Goal: Check status

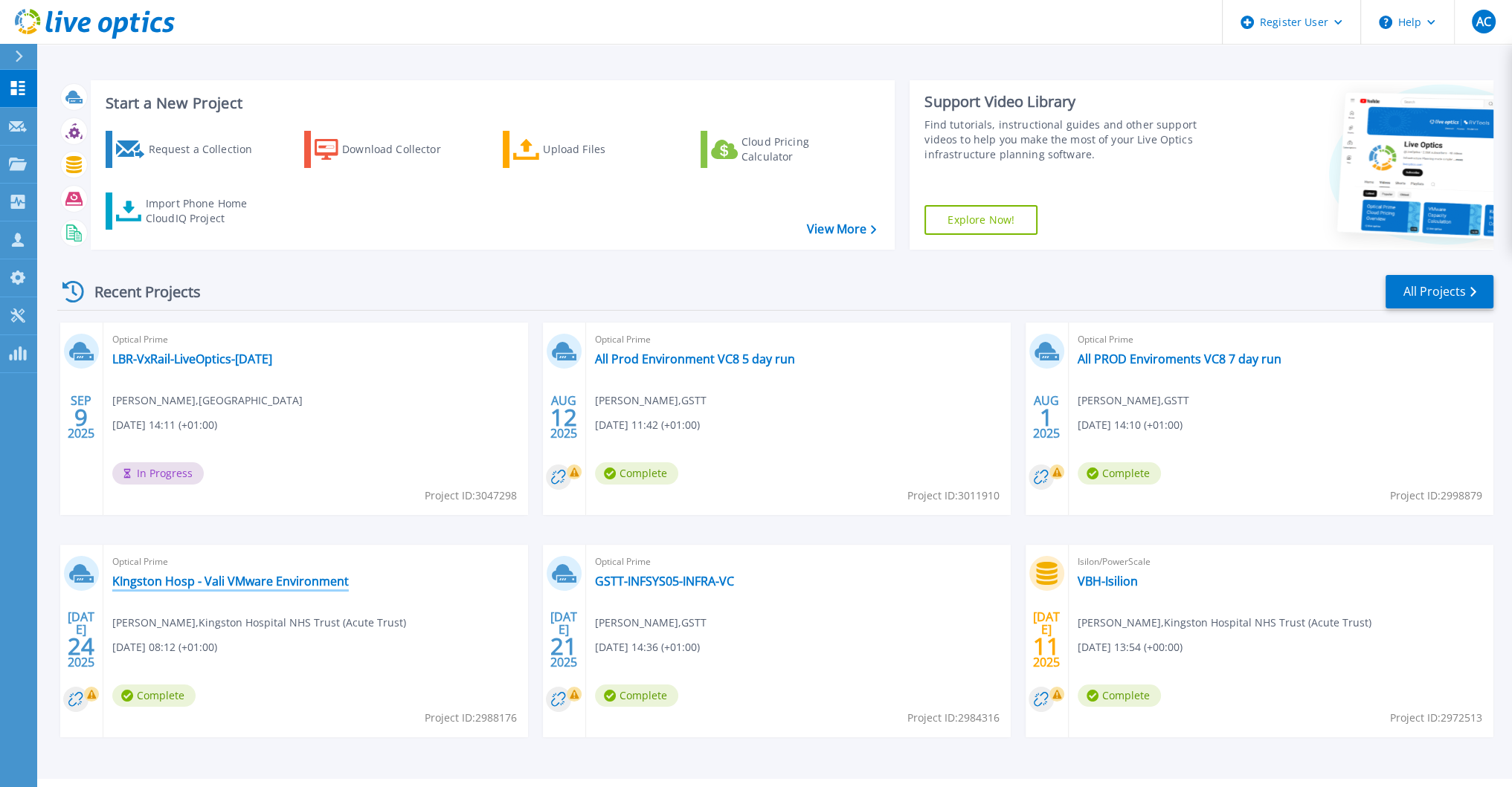
click at [259, 586] on link "KIngston Hosp - Vali VMware Environment" at bounding box center [230, 581] width 237 height 15
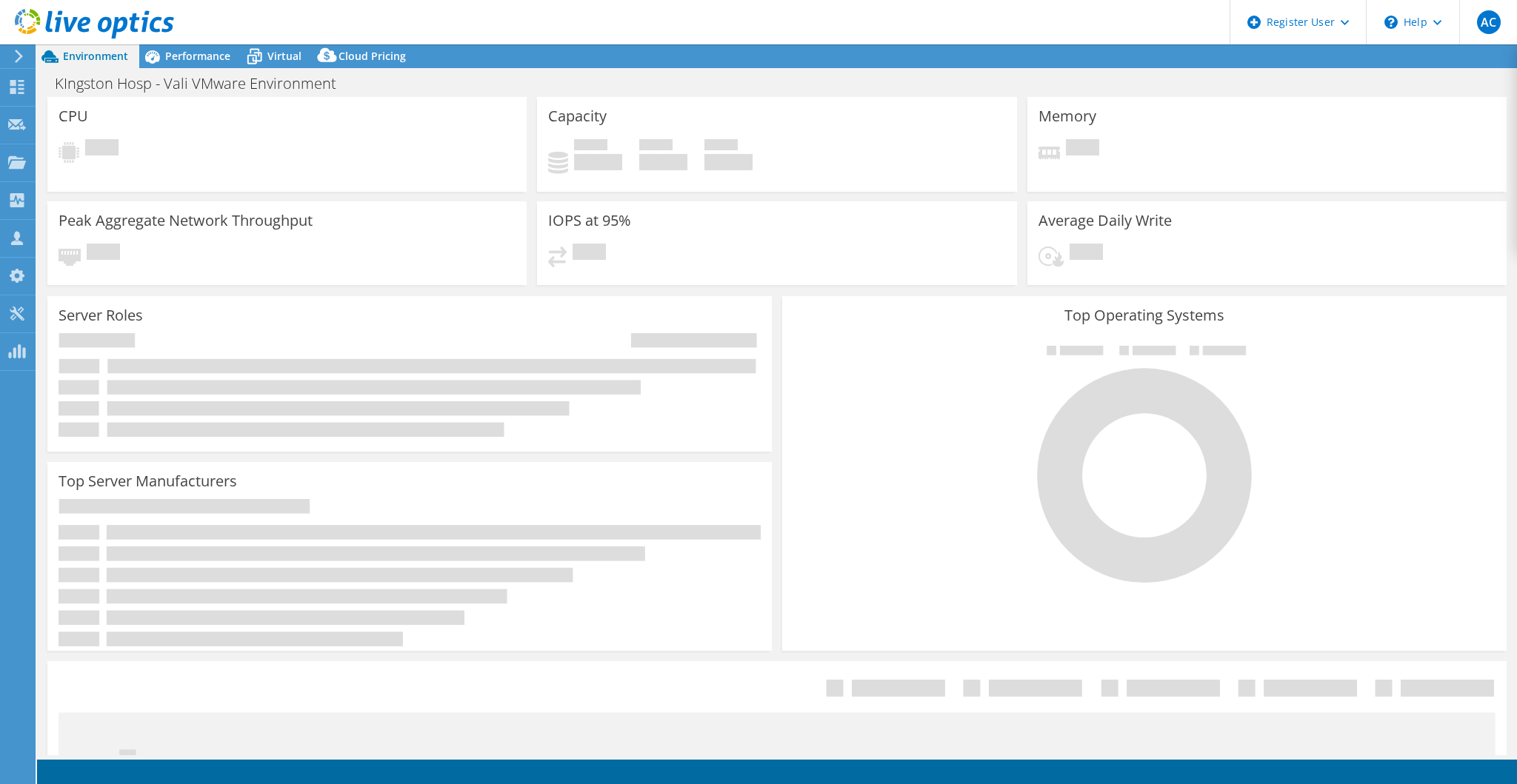
select select "USD"
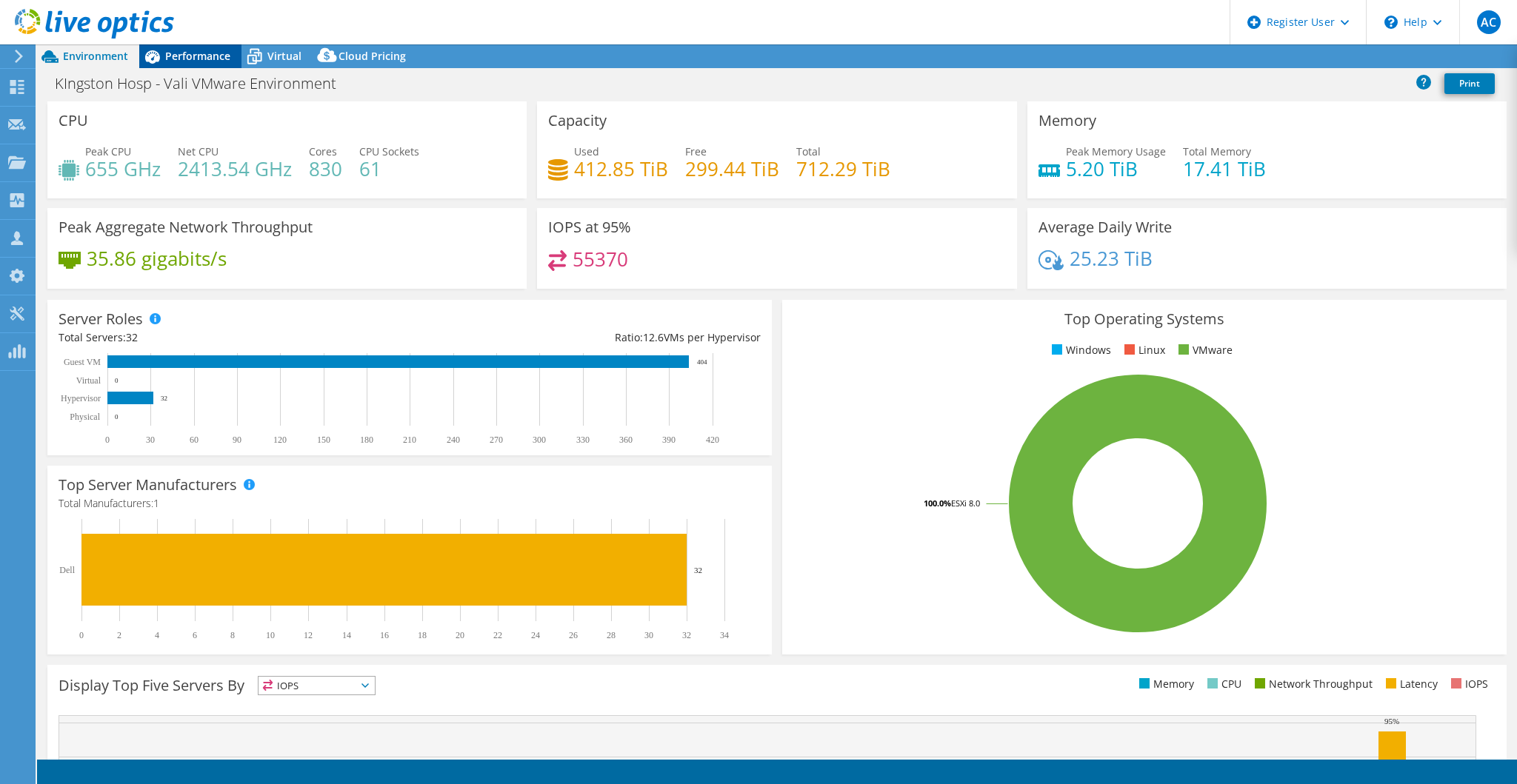
click at [203, 56] on span "Performance" at bounding box center [198, 56] width 65 height 14
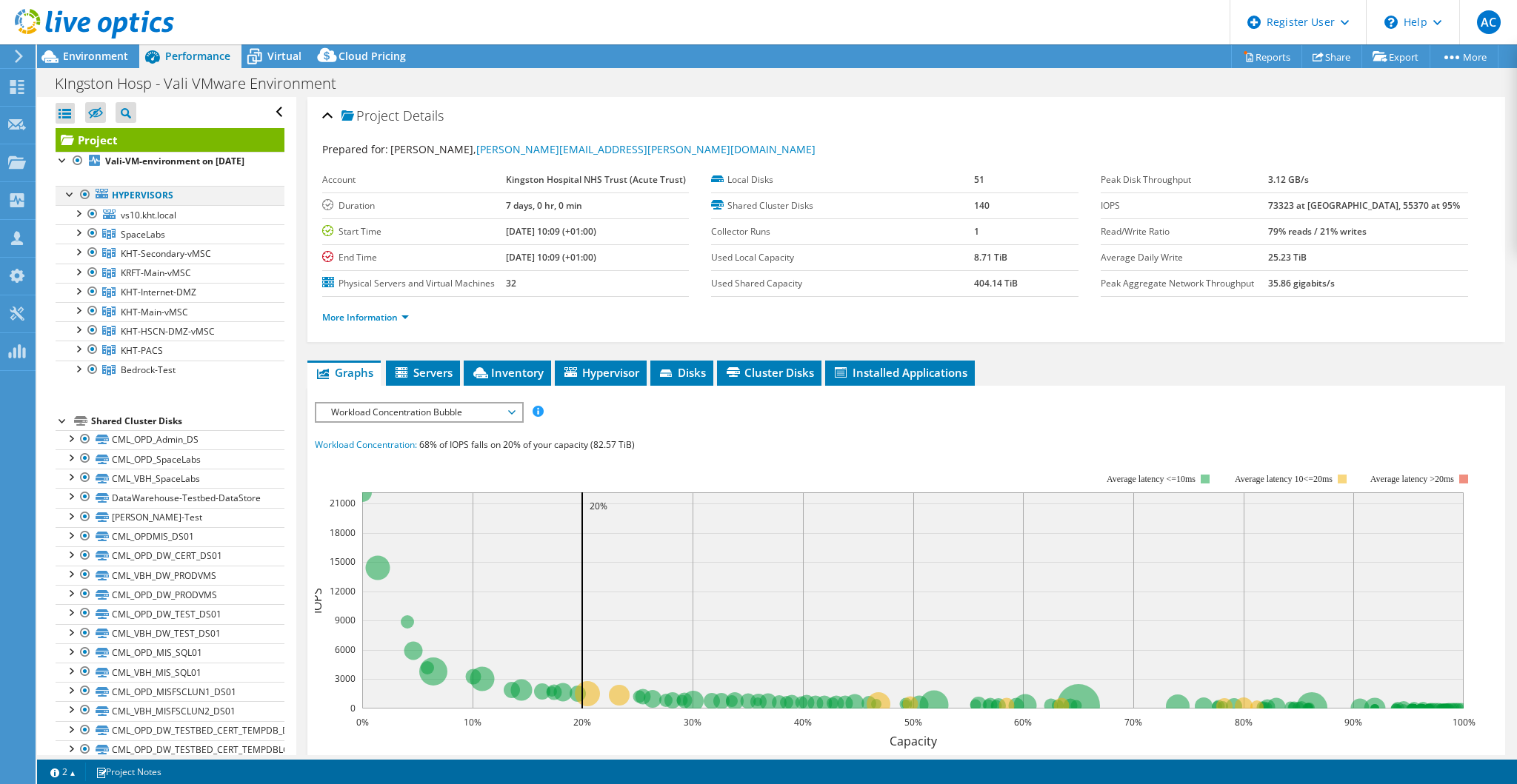
click at [83, 203] on div at bounding box center [85, 195] width 15 height 18
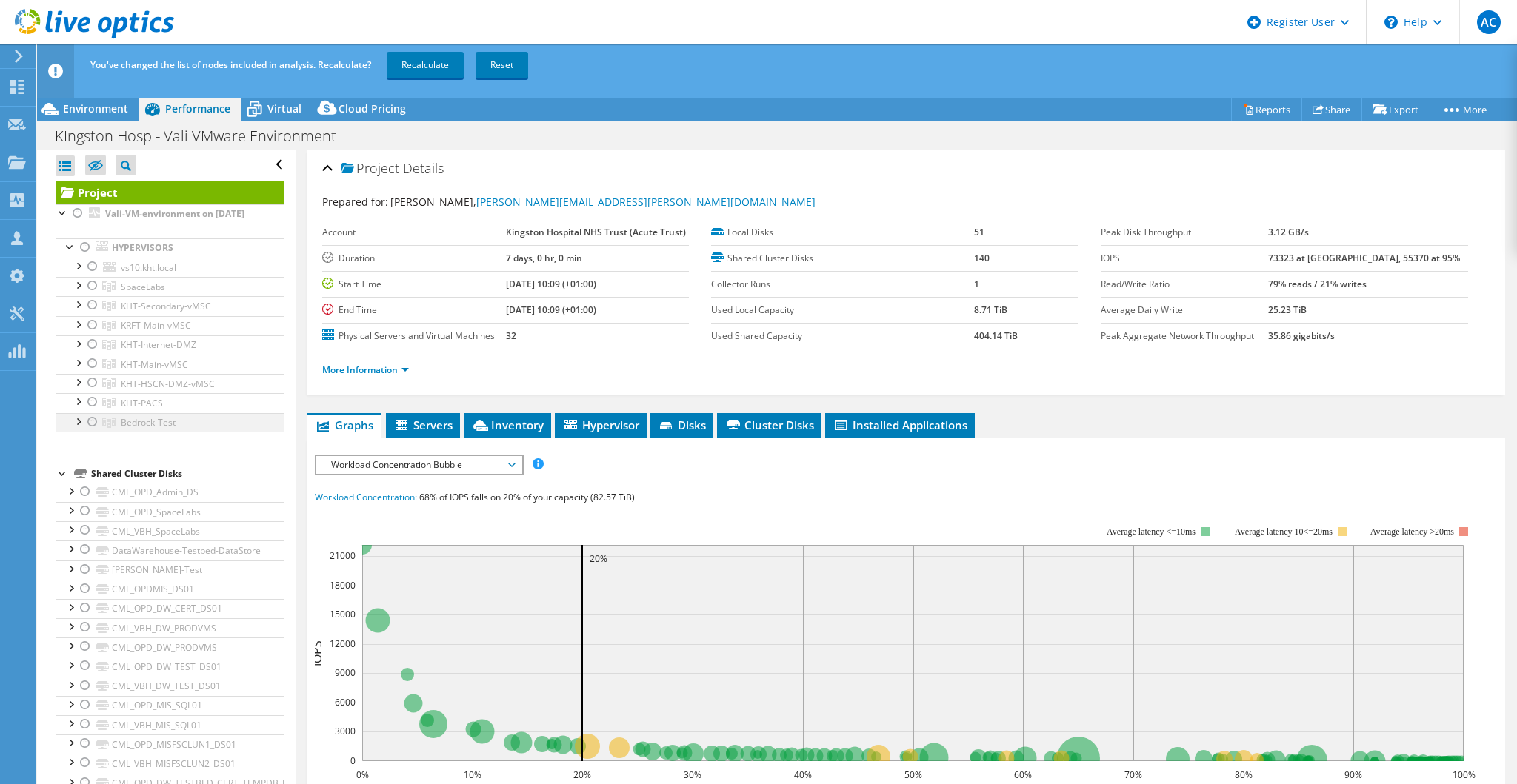
click at [89, 429] on div at bounding box center [92, 422] width 15 height 18
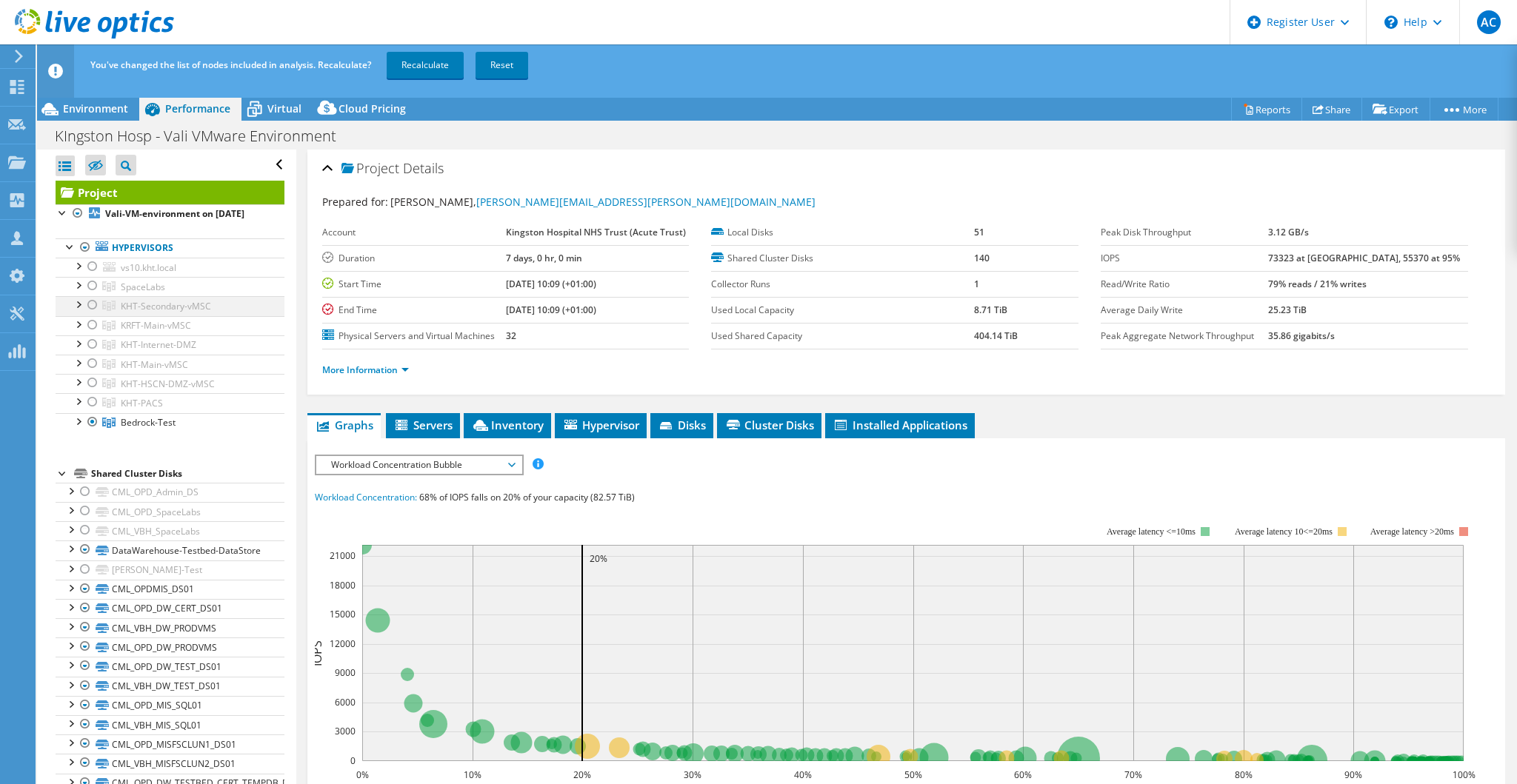
click at [79, 311] on div at bounding box center [77, 303] width 15 height 15
click at [89, 314] on div at bounding box center [92, 305] width 15 height 18
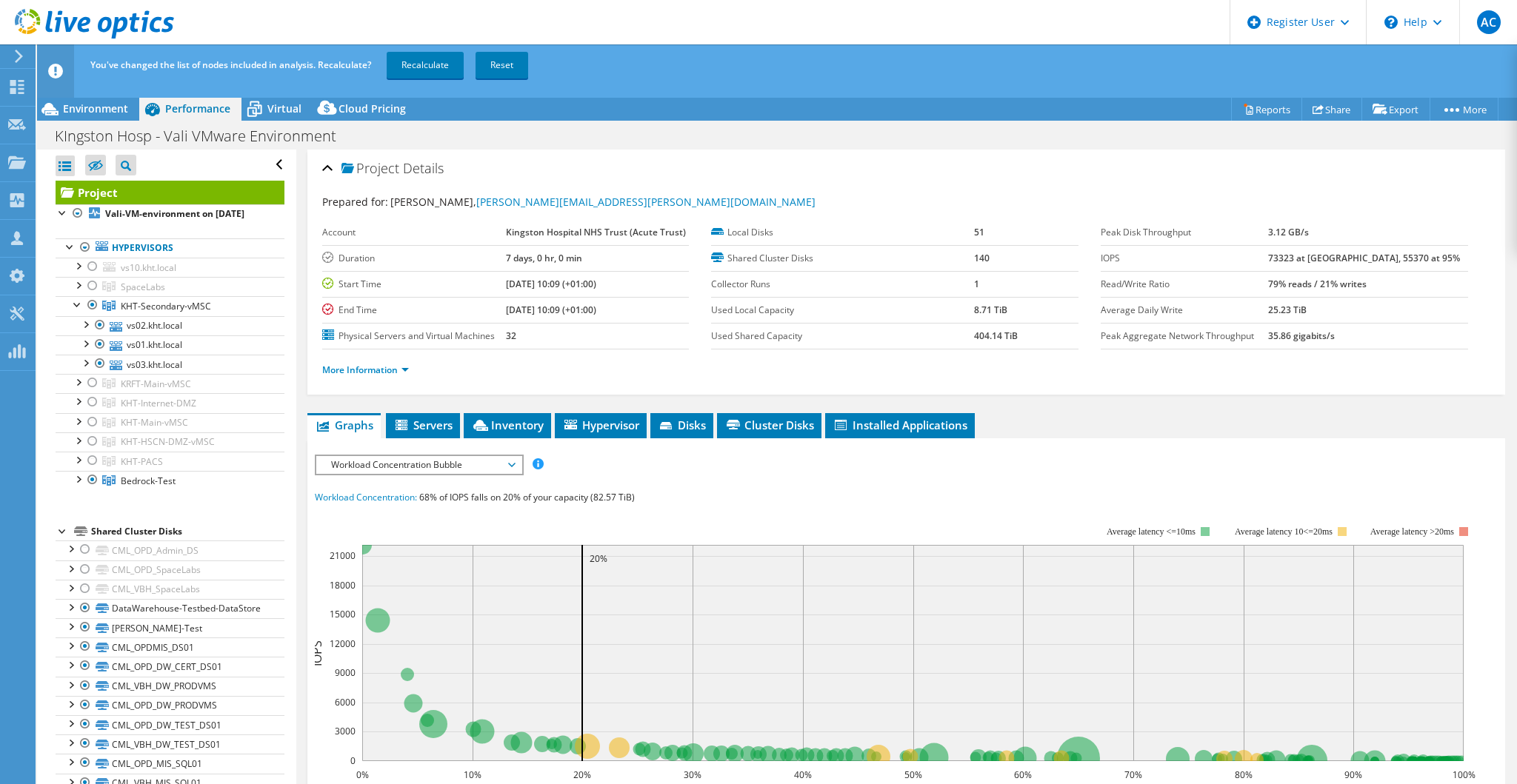
click at [450, 68] on link "Recalculate" at bounding box center [426, 64] width 77 height 27
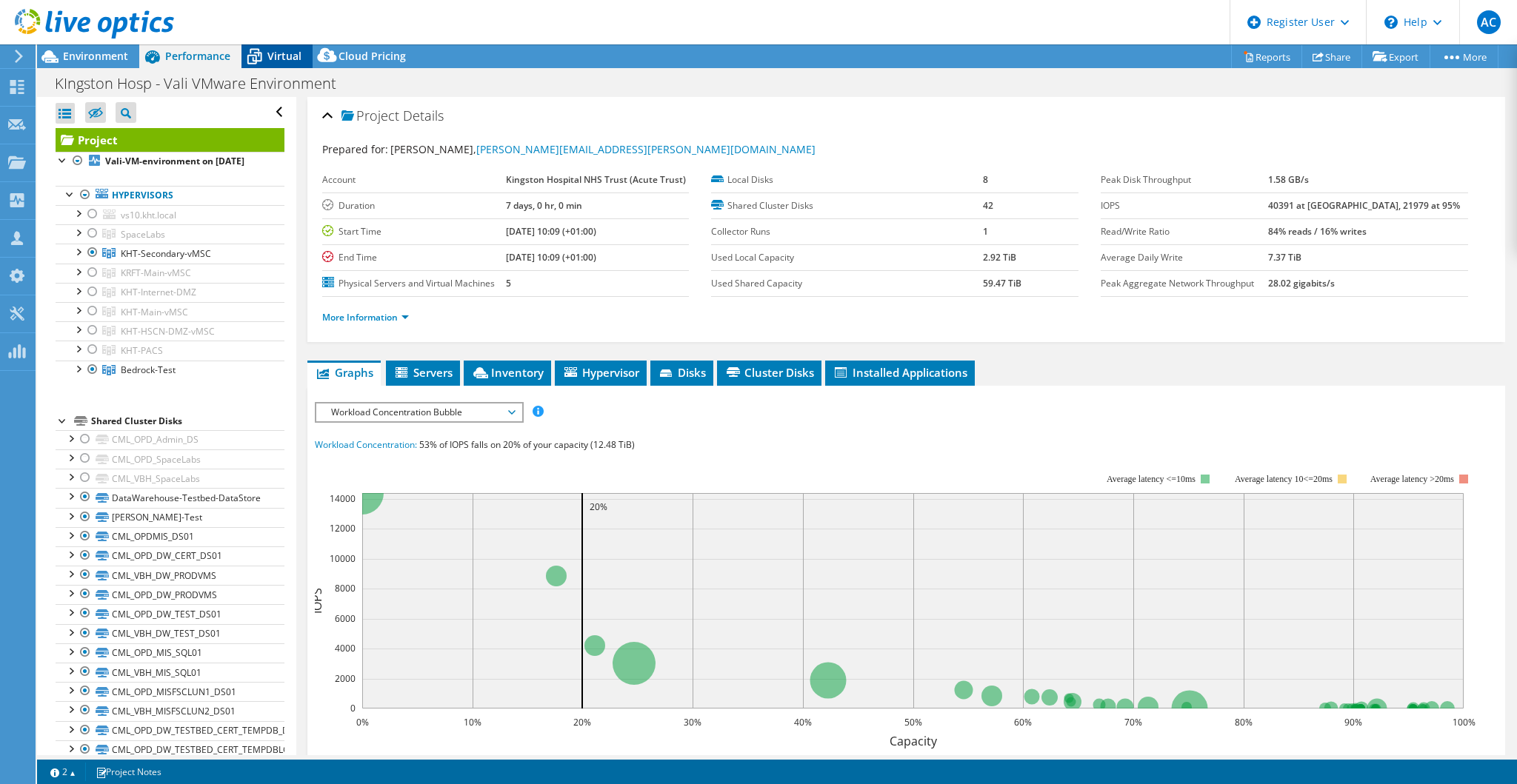
click at [271, 46] on div "Virtual" at bounding box center [276, 57] width 71 height 24
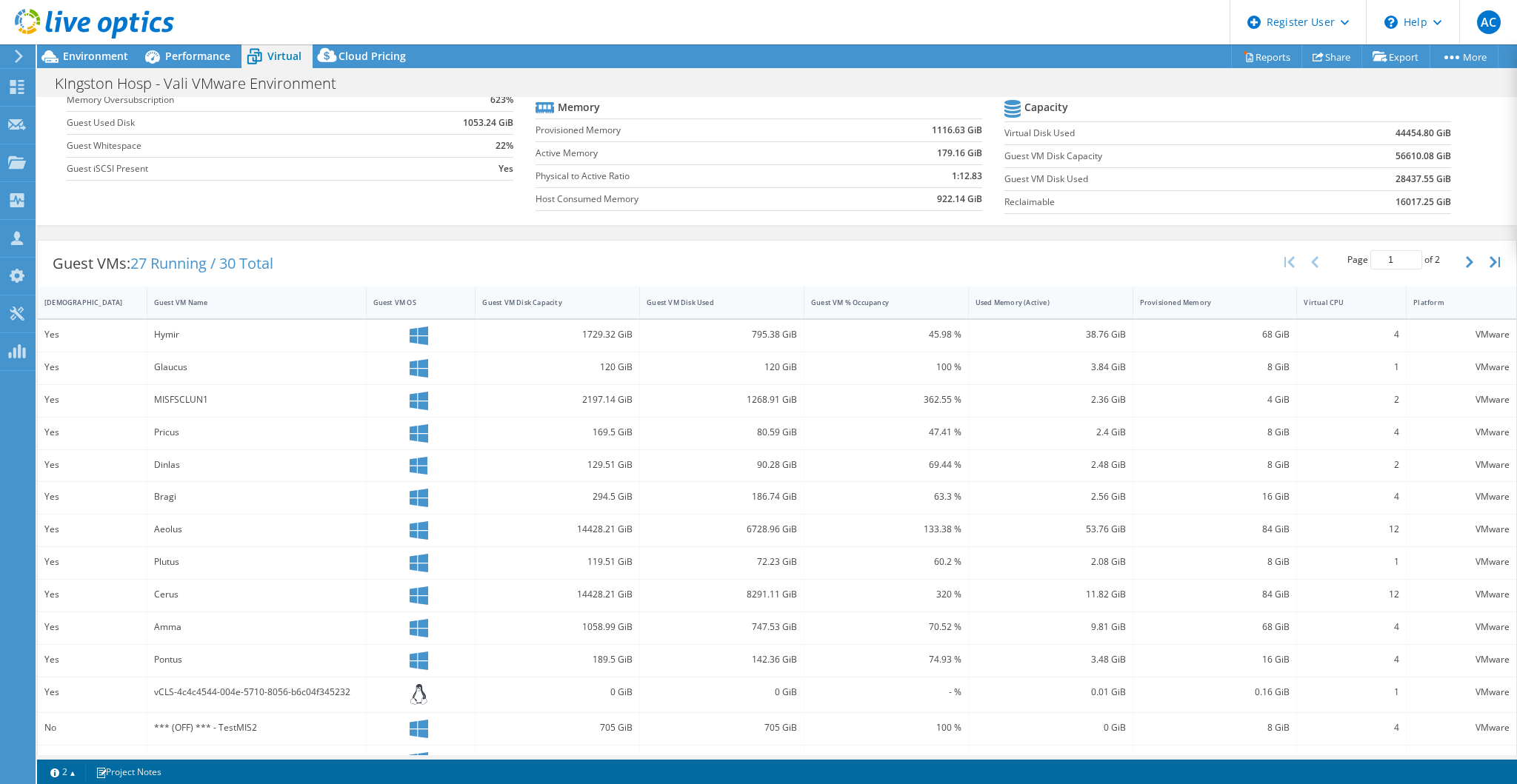
scroll to position [205, 0]
